Goal: Navigation & Orientation: Go to known website

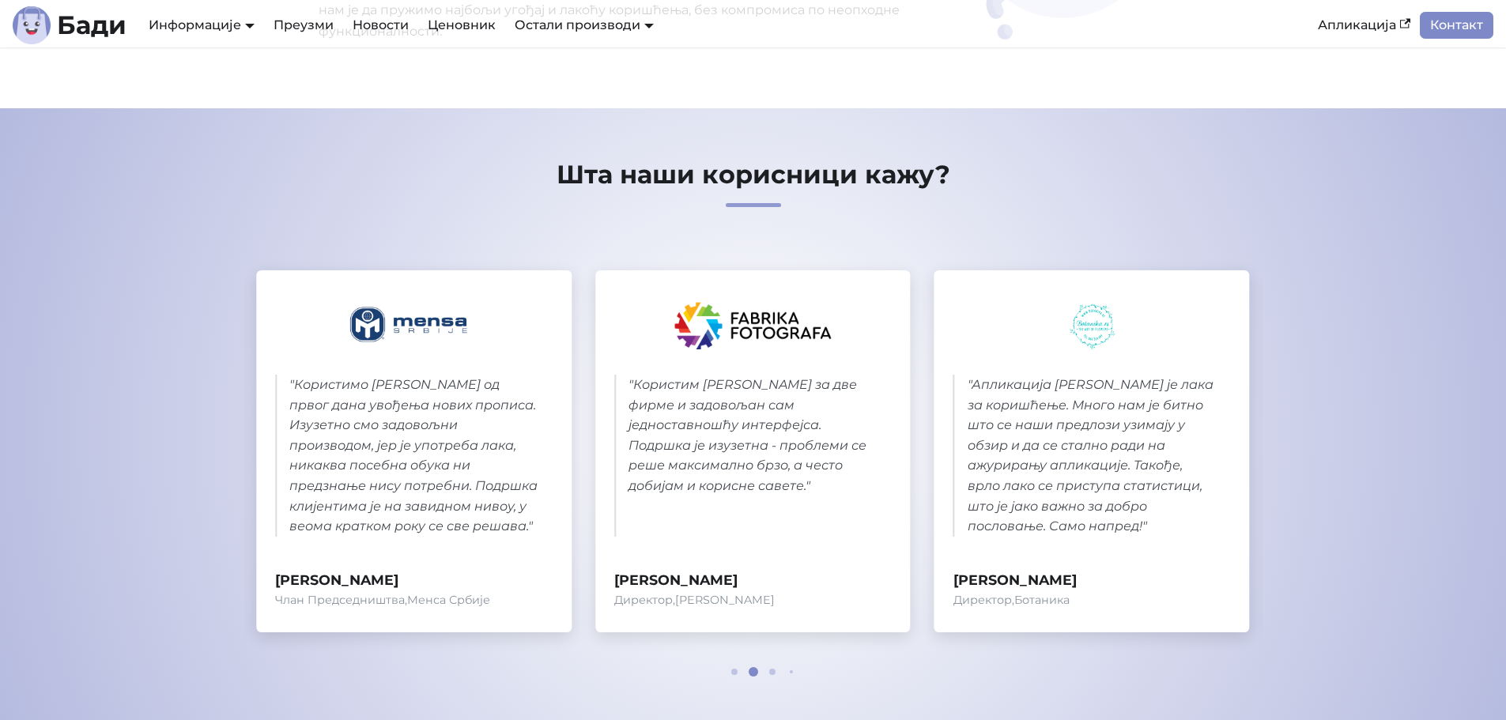
scroll to position [632, 0]
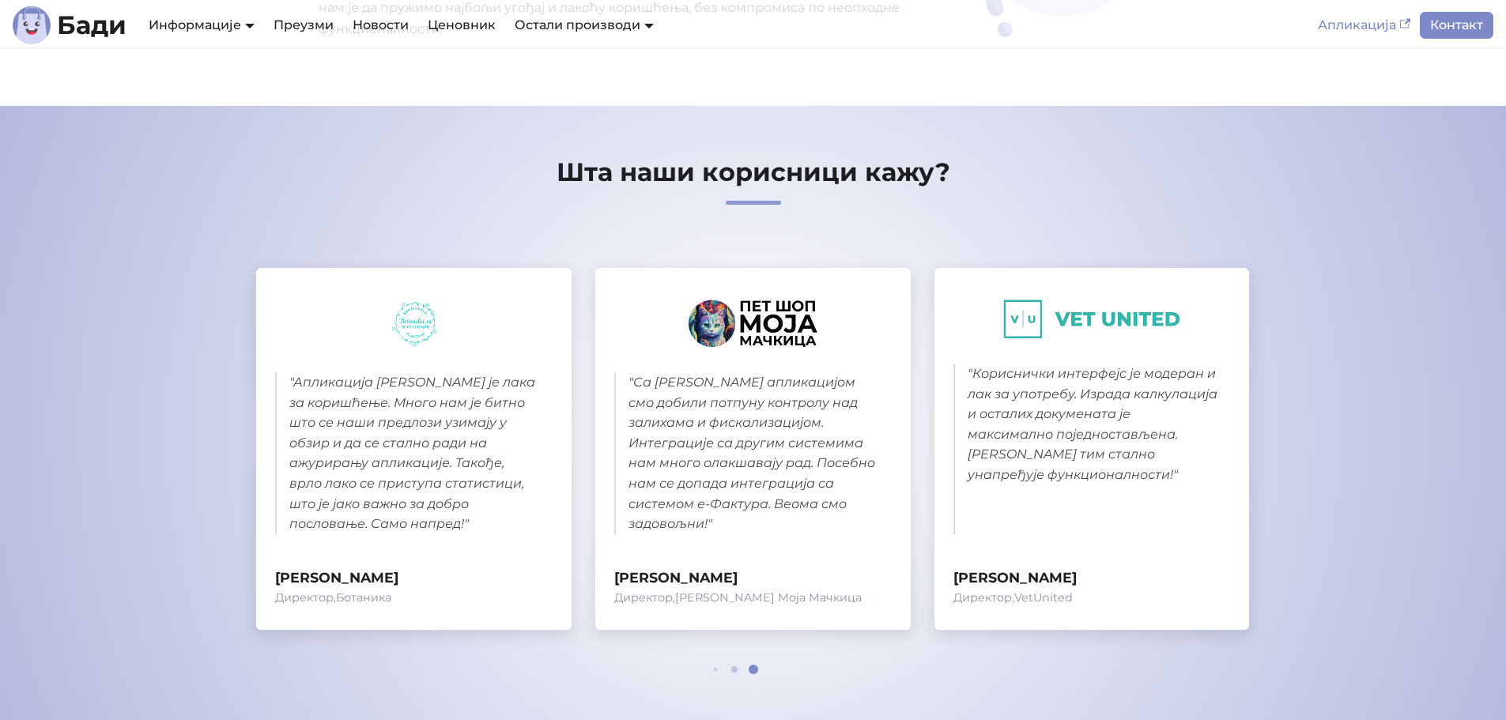
click at [1369, 30] on link "Апликација" at bounding box center [1363, 25] width 111 height 27
